Goal: Information Seeking & Learning: Understand process/instructions

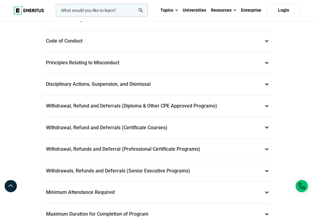
click at [260, 117] on p "Withdrawal, Refund and Deferrals (Diploma & Other CPE Approved Programs) 6" at bounding box center [157, 106] width 228 height 21
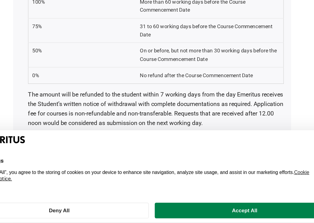
scroll to position [337, 0]
click at [219, 207] on button "Accept All" at bounding box center [232, 213] width 147 height 13
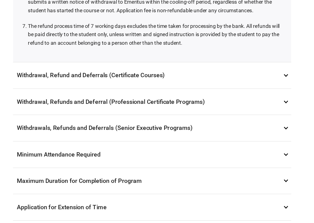
scroll to position [471, 0]
click at [230, 91] on p "Withdrawal, Refund and Deferrals (Certificate Courses) 7" at bounding box center [157, 101] width 228 height 21
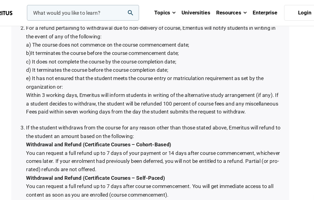
scroll to position [239, 0]
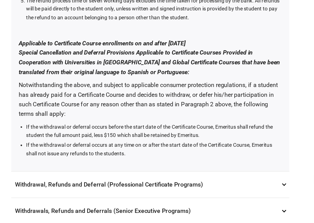
scroll to position [538, 0]
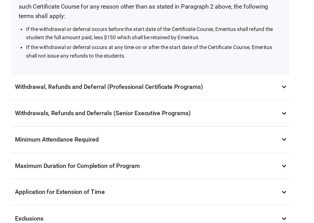
click at [230, 101] on p "Withdrawal, Refunds and Deferral (Professional Certificate Programs) 8" at bounding box center [157, 111] width 228 height 21
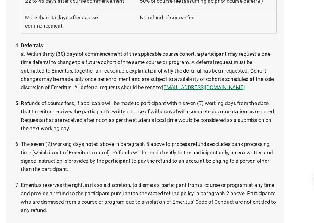
scroll to position [399, 0]
click at [138, 82] on span "a. Within thirty (30) days of commencement of the applicable course cohort, a p…" at bounding box center [158, 98] width 207 height 32
click at [134, 82] on span "a. Within thirty (30) days of commencement of the applicable course cohort, a p…" at bounding box center [158, 98] width 207 height 32
copy span "sent to: [EMAIL_ADDRESS][DOMAIN_NAME]"
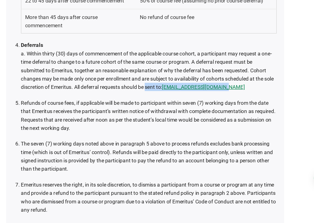
copy span "[EMAIL_ADDRESS][DOMAIN_NAME]"
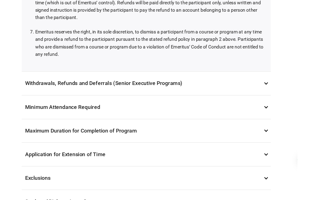
scroll to position [523, 0]
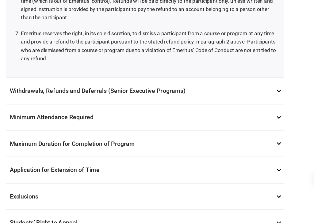
click at [225, 104] on p "Withdrawals, Refunds and Deferrals (Senior Executive Programs) 9" at bounding box center [157, 114] width 228 height 21
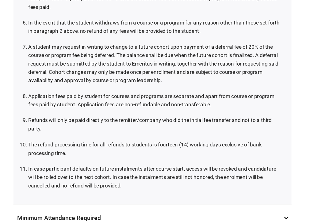
scroll to position [389, 0]
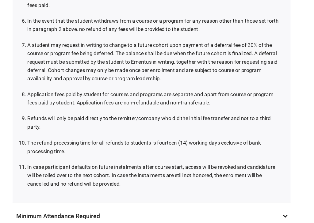
click at [135, 154] on li "The refund processing time for all refunds to students is fourteen (14) working…" at bounding box center [160, 161] width 210 height 14
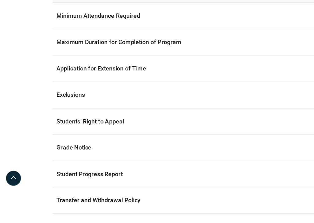
scroll to position [554, 0]
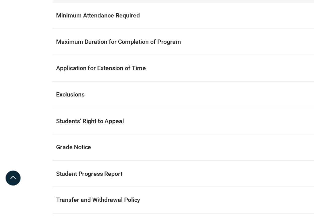
click at [151, 85] on p "Application for Extension of Time 12" at bounding box center [157, 95] width 228 height 21
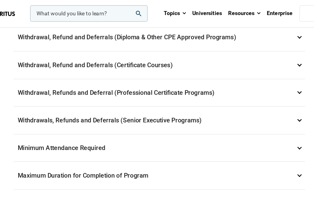
scroll to position [157, 0]
